Goal: Find specific page/section: Find specific page/section

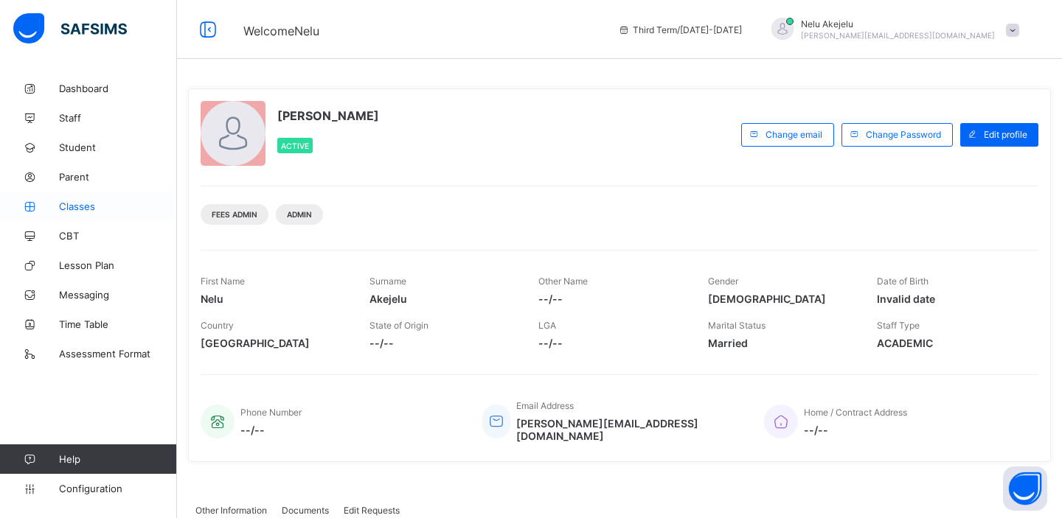
click at [82, 207] on span "Classes" at bounding box center [118, 207] width 118 height 12
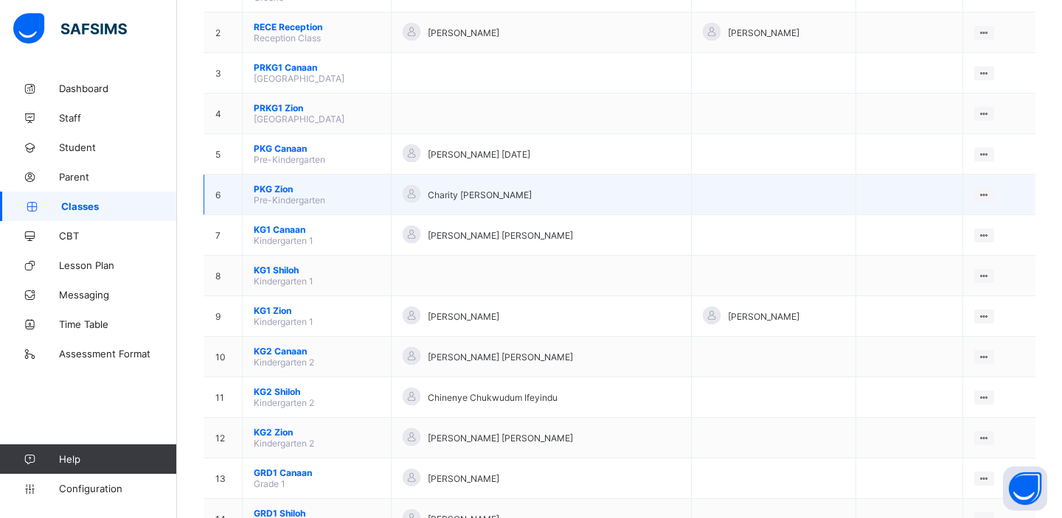
scroll to position [231, 0]
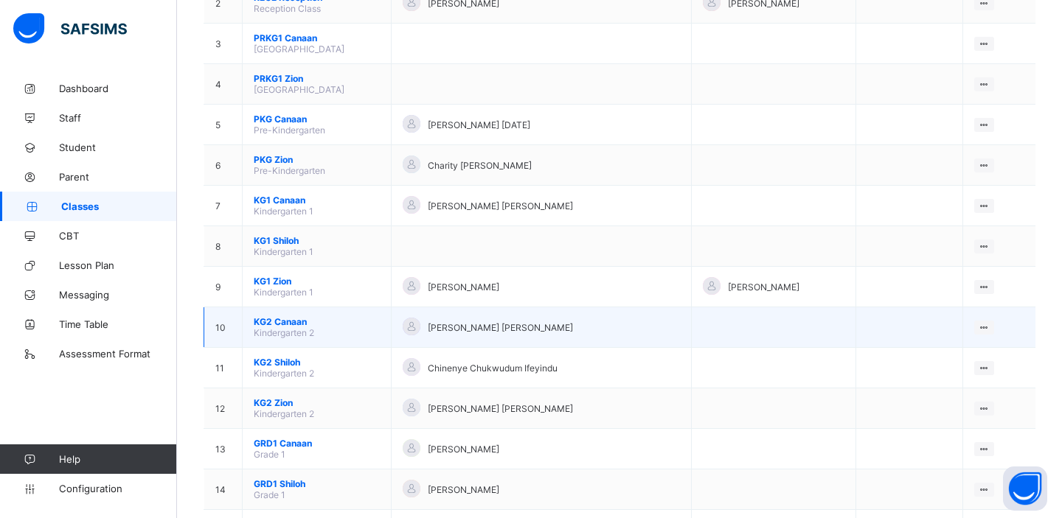
click at [286, 316] on span "KG2 Canaan" at bounding box center [317, 321] width 126 height 11
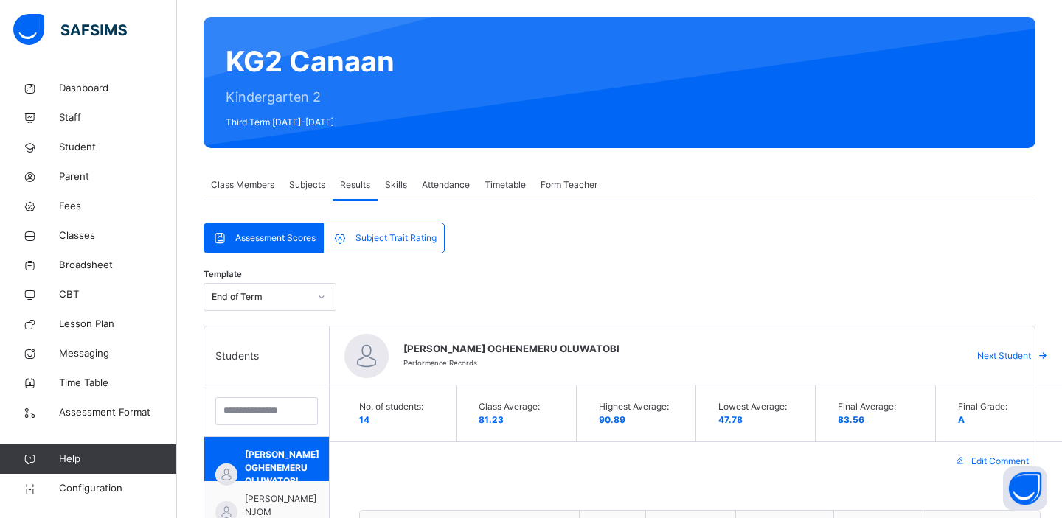
scroll to position [116, 0]
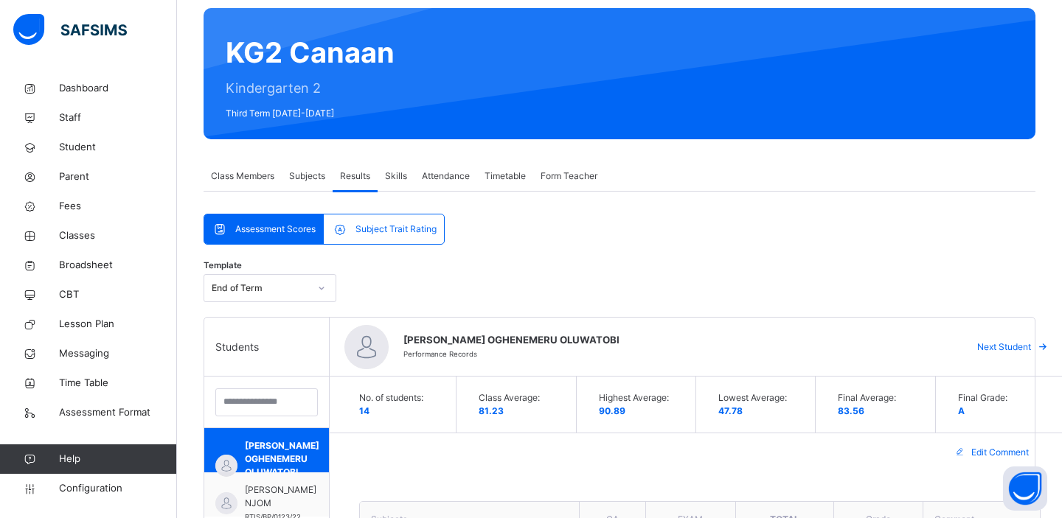
click at [316, 290] on div at bounding box center [321, 288] width 25 height 24
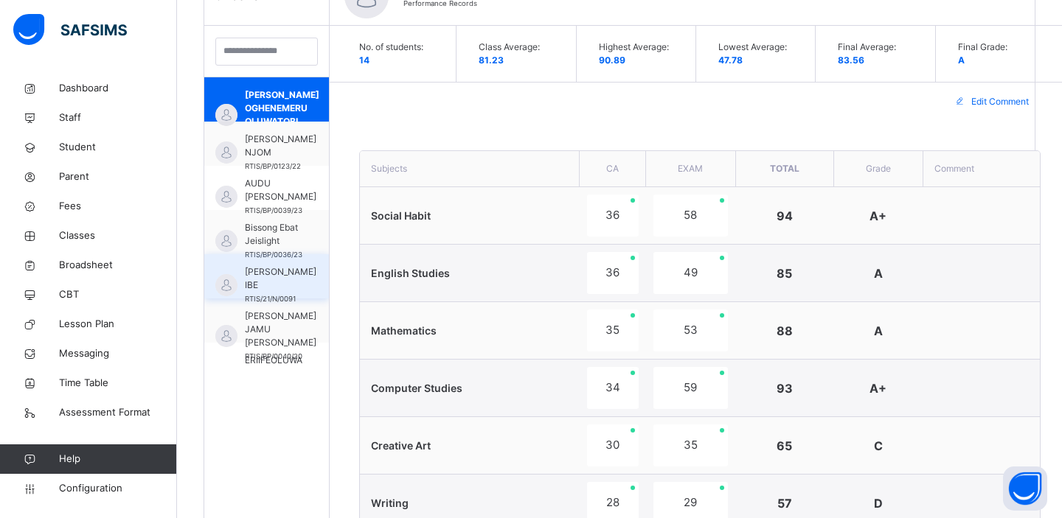
scroll to position [462, 0]
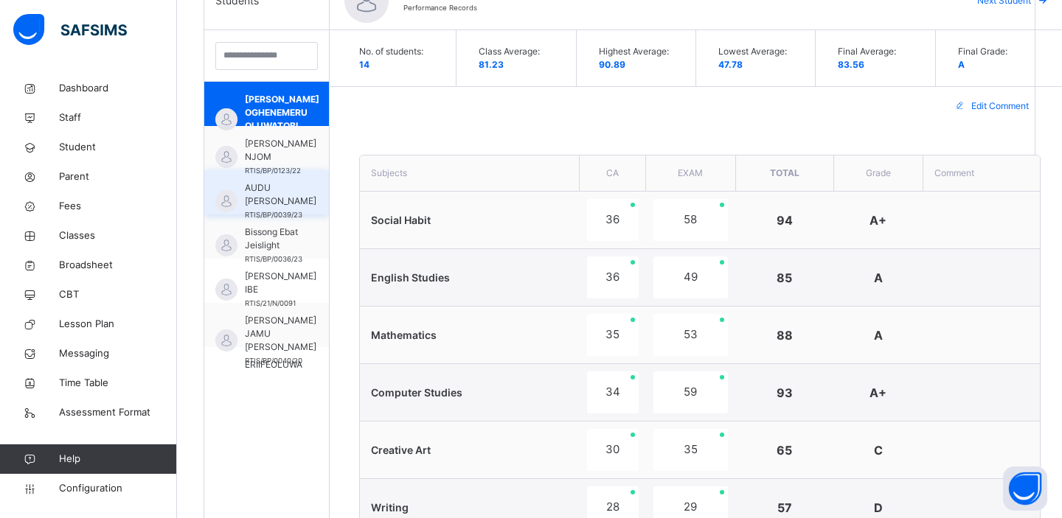
click at [264, 196] on span "AUDU [PERSON_NAME]" at bounding box center [281, 194] width 72 height 27
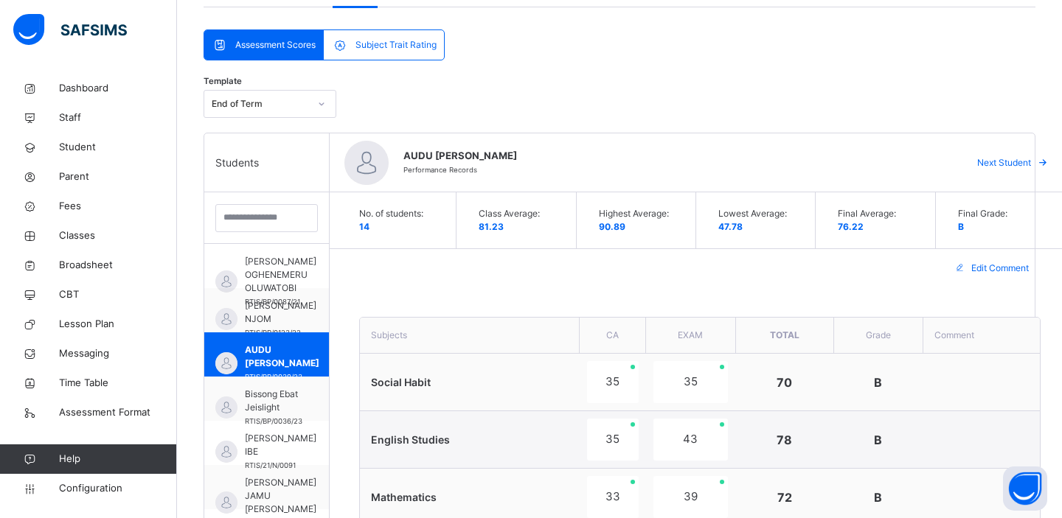
scroll to position [0, 0]
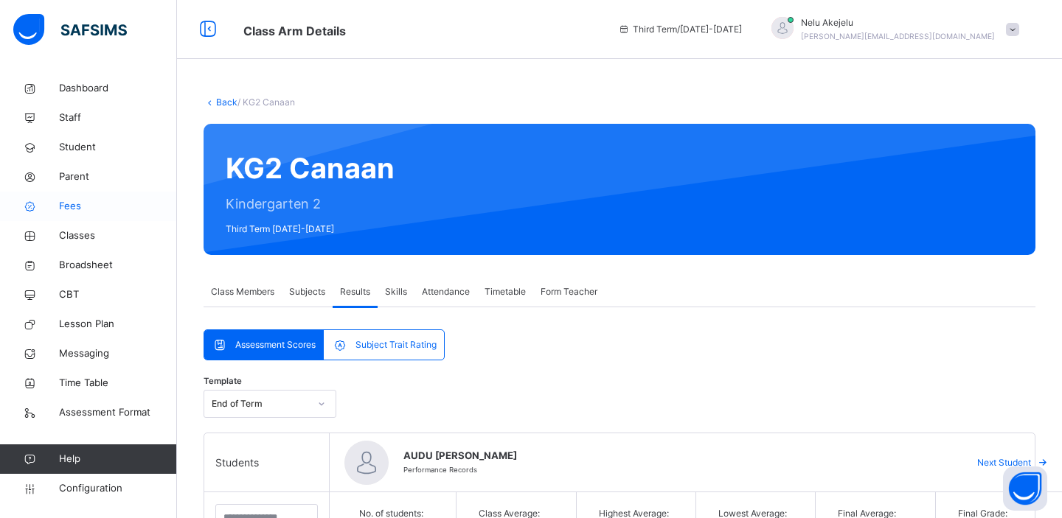
click at [83, 205] on span "Fees" at bounding box center [118, 206] width 118 height 15
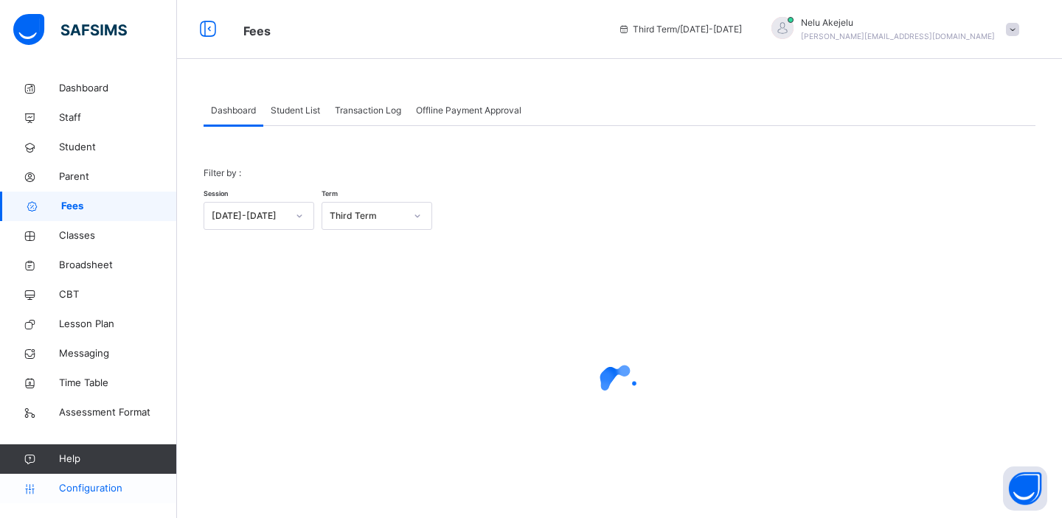
click at [105, 487] on span "Configuration" at bounding box center [117, 488] width 117 height 15
